Goal: Transaction & Acquisition: Purchase product/service

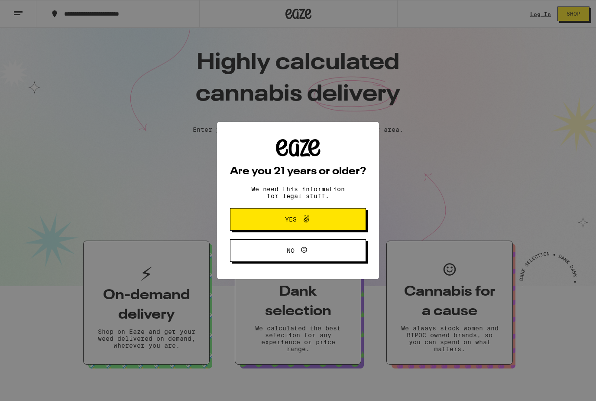
click at [350, 215] on button "Yes" at bounding box center [298, 219] width 136 height 23
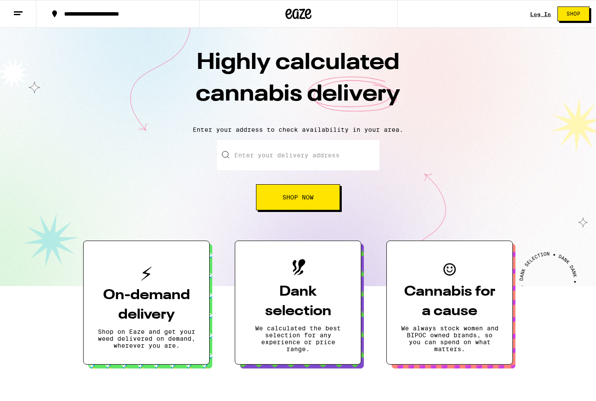
click at [362, 155] on input "Enter your delivery address" at bounding box center [298, 155] width 162 height 30
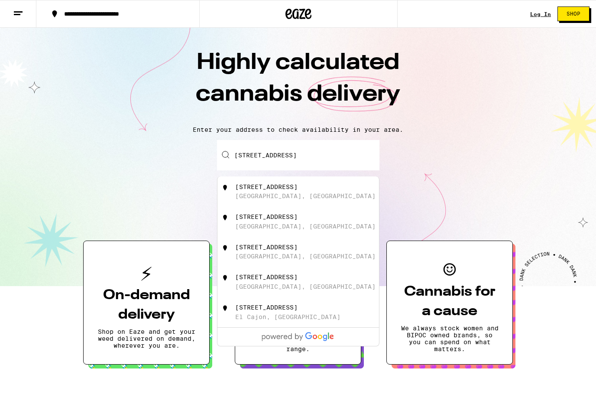
type input "[STREET_ADDRESS]"
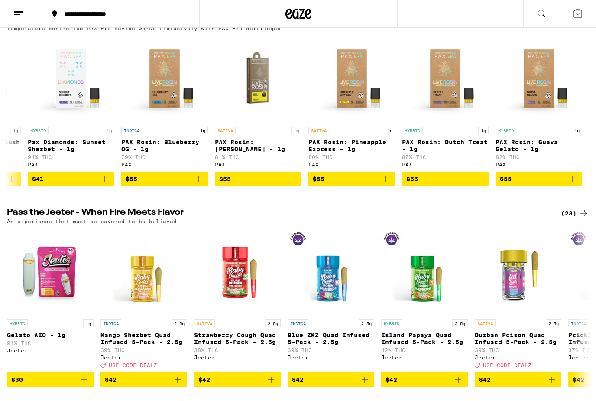
scroll to position [0, 1008]
click at [578, 26] on div "(17)" at bounding box center [575, 20] width 28 height 10
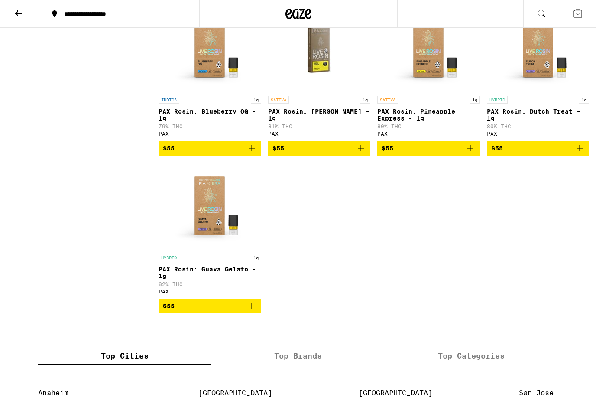
scroll to position [588, 0]
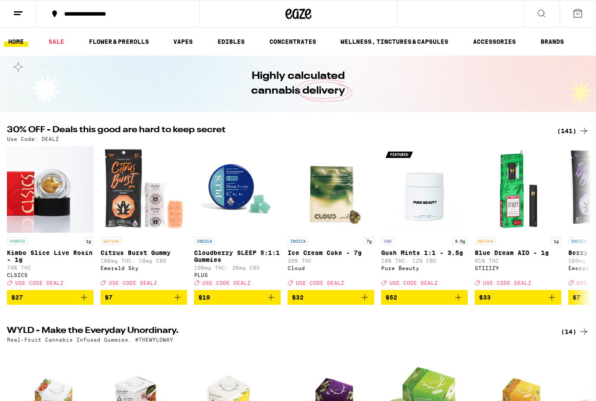
click at [502, 32] on ul "HOME SALE FLOWER & PREROLLS VAPES EDIBLES CONCENTRATES WELLNESS, TINCTURES & CA…" at bounding box center [298, 42] width 596 height 28
click at [503, 36] on link "ACCESSORIES" at bounding box center [495, 41] width 52 height 10
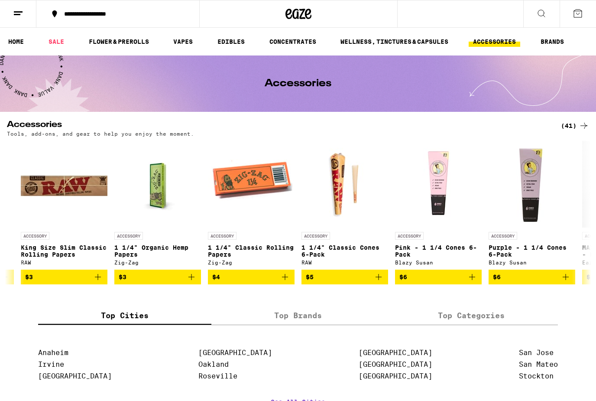
click at [579, 124] on icon at bounding box center [584, 125] width 10 height 10
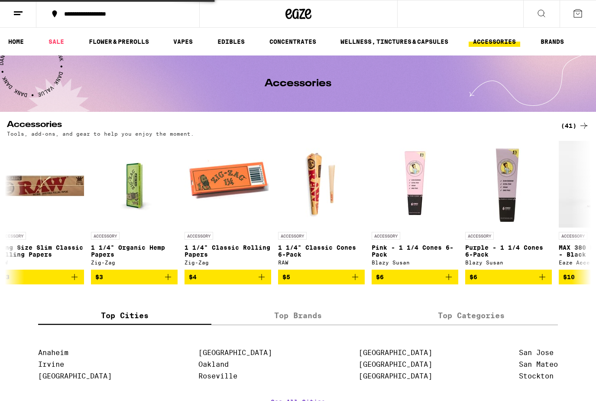
scroll to position [0, 759]
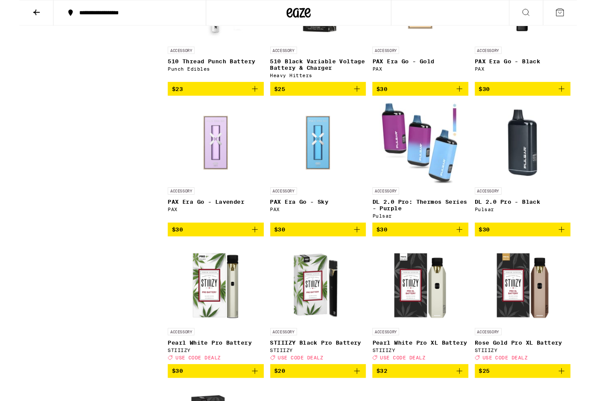
scroll to position [1218, 0]
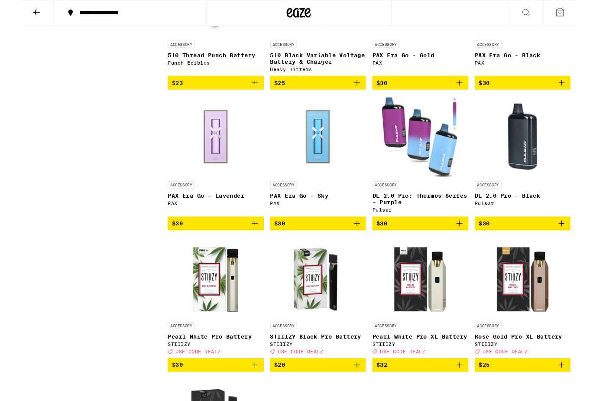
click at [178, 232] on link "ACCESSORY PAX Era Go - Lavender PAX" at bounding box center [210, 167] width 103 height 129
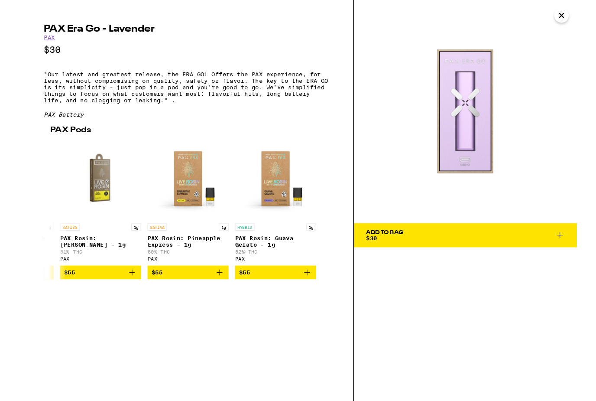
scroll to position [0, 1019]
click at [309, 298] on button "$55" at bounding box center [273, 291] width 87 height 15
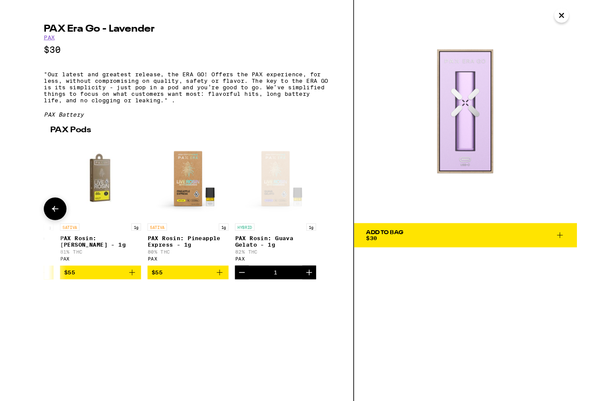
click at [575, 246] on span "Add To Bag $30" at bounding box center [477, 251] width 212 height 12
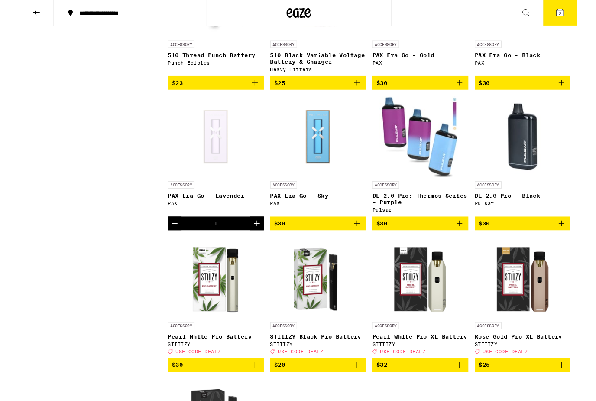
click at [581, 5] on button "2" at bounding box center [578, 13] width 36 height 27
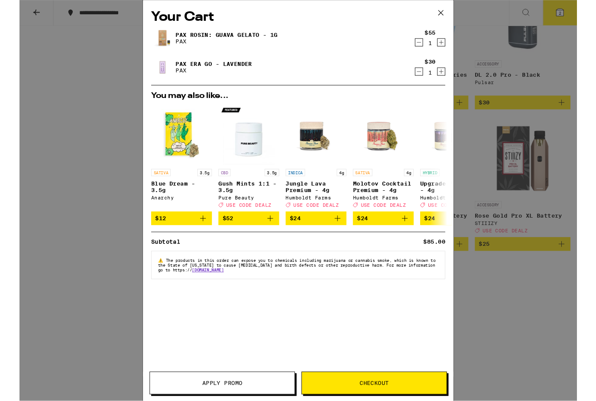
scroll to position [1348, 0]
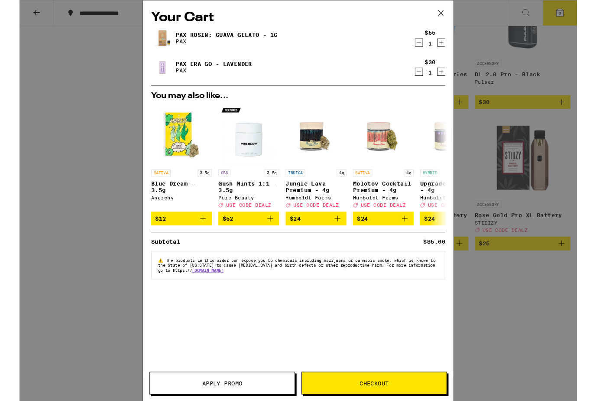
click at [277, 400] on button "Apply Promo" at bounding box center [217, 409] width 156 height 24
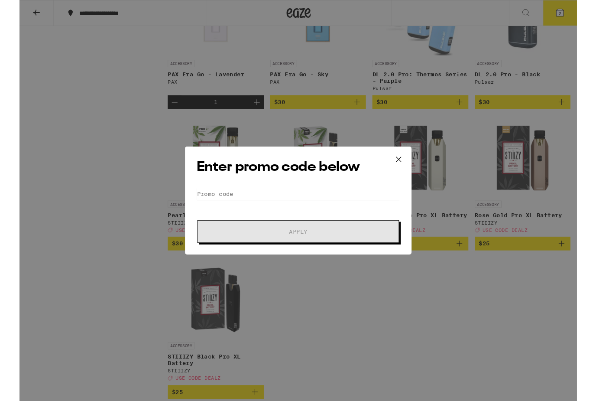
click at [62, 133] on div "Enter promo code below Promo Code Apply" at bounding box center [298, 214] width 596 height 428
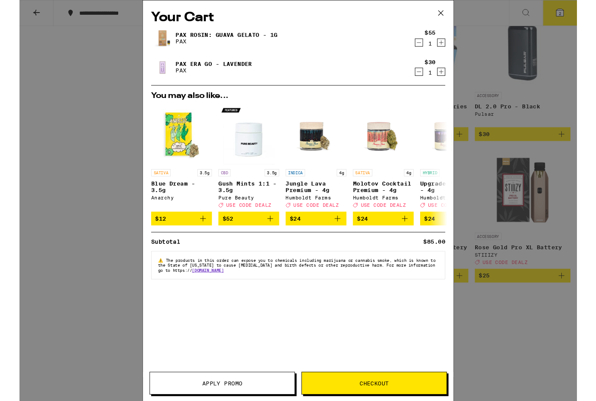
click at [448, 13] on icon at bounding box center [450, 13] width 13 height 13
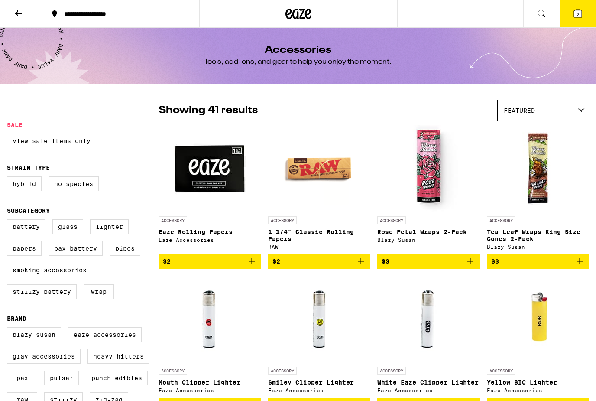
click at [16, 12] on icon at bounding box center [18, 13] width 10 height 10
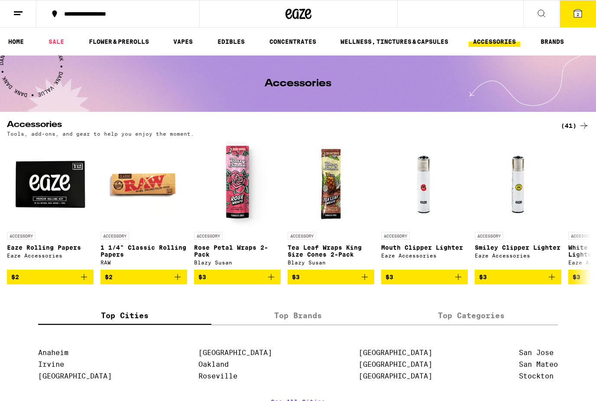
click at [16, 39] on link "HOME" at bounding box center [16, 41] width 24 height 10
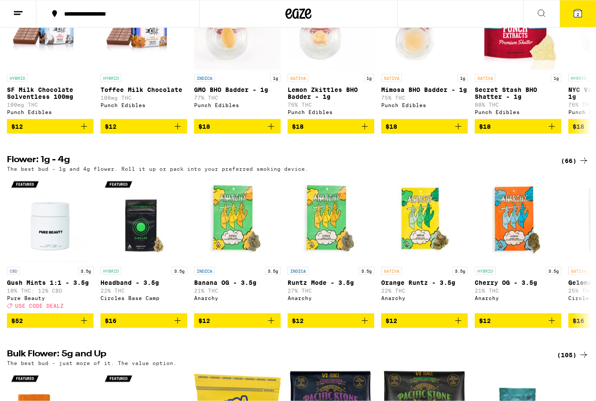
scroll to position [0, 383]
click at [538, 6] on button at bounding box center [541, 13] width 36 height 27
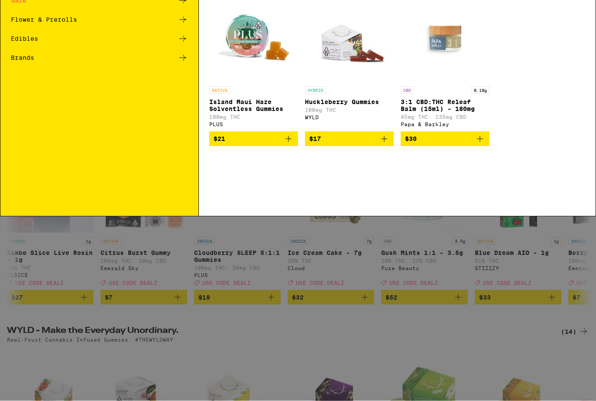
scroll to position [0, 0]
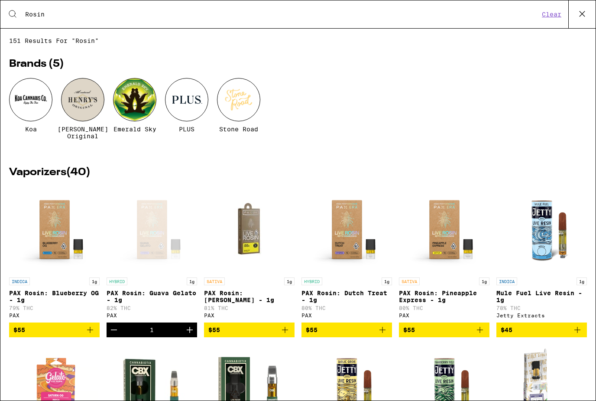
type input "Rosin"
click at [581, 15] on icon at bounding box center [582, 13] width 5 height 5
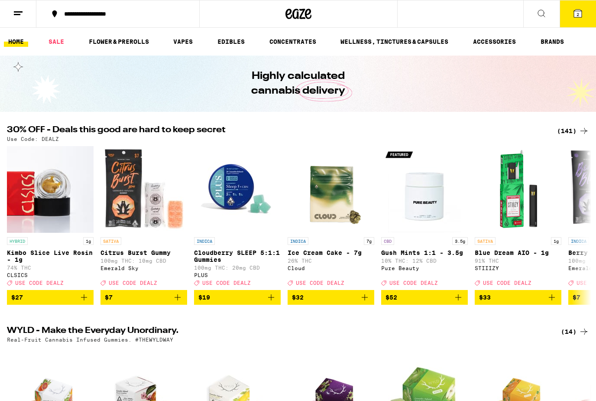
click at [580, 19] on button "2" at bounding box center [578, 13] width 36 height 27
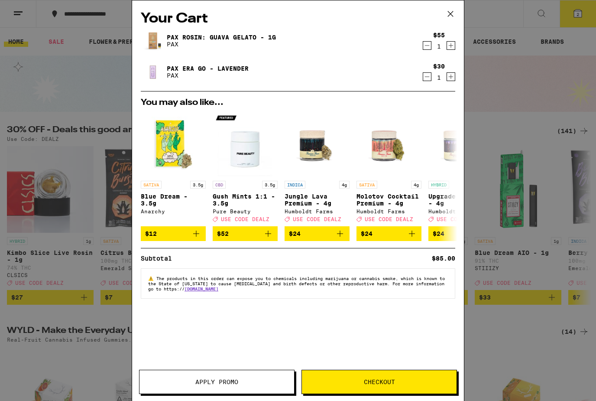
click at [431, 351] on div "Your Cart PAX Rosin: Guava Gelato - 1g PAX $55 1 PAX Era Go - Lavender PAX $30 …" at bounding box center [298, 187] width 332 height 374
click at [401, 373] on button "Checkout" at bounding box center [379, 382] width 156 height 24
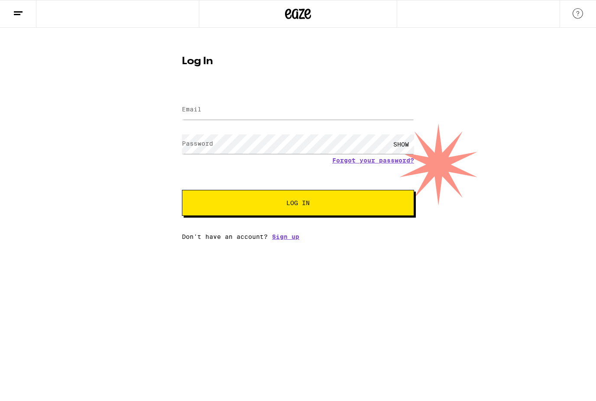
click at [289, 236] on link "Sign up" at bounding box center [285, 236] width 27 height 7
